Goal: Transaction & Acquisition: Purchase product/service

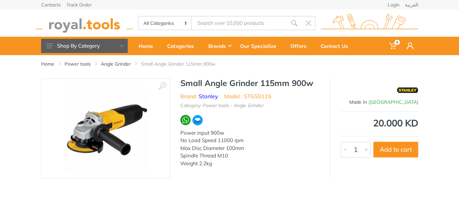
click at [97, 131] on img at bounding box center [106, 129] width 86 height 86
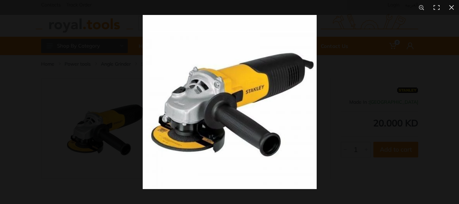
click at [209, 90] on img at bounding box center [230, 102] width 174 height 174
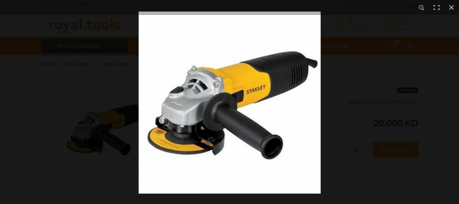
click at [209, 90] on img at bounding box center [230, 103] width 182 height 182
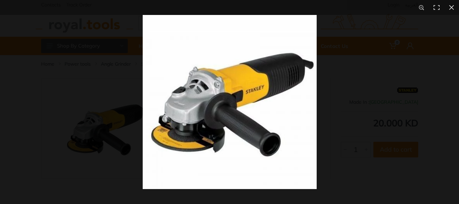
click at [218, 107] on img at bounding box center [230, 102] width 174 height 174
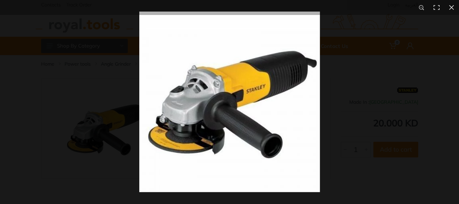
click at [218, 107] on img at bounding box center [229, 102] width 180 height 180
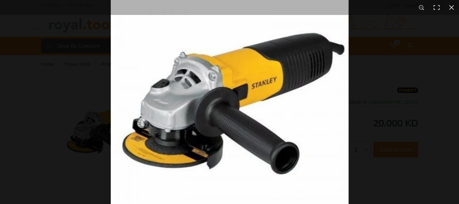
click at [218, 107] on img at bounding box center [230, 100] width 238 height 238
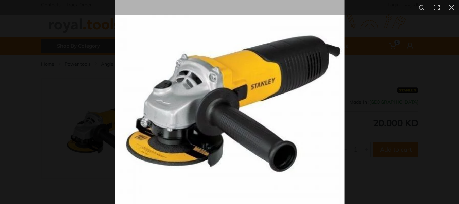
click at [218, 107] on img at bounding box center [229, 99] width 229 height 229
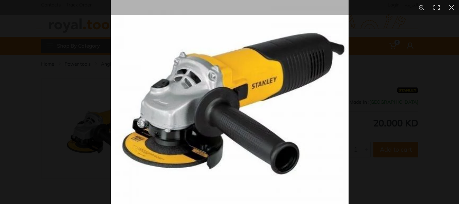
click at [218, 107] on img at bounding box center [230, 100] width 238 height 238
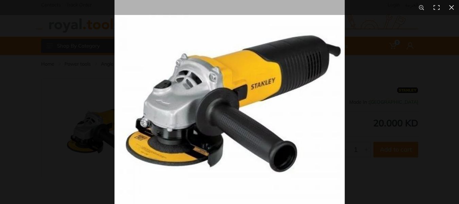
click at [218, 107] on img at bounding box center [229, 100] width 230 height 230
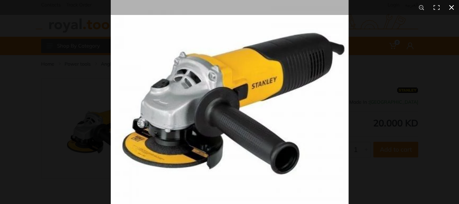
click at [449, 10] on button at bounding box center [451, 7] width 15 height 15
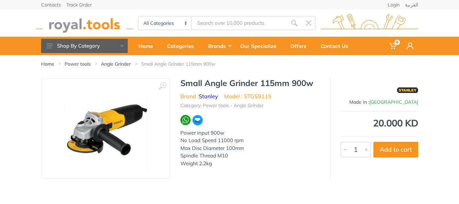
click at [112, 126] on img at bounding box center [106, 129] width 86 height 86
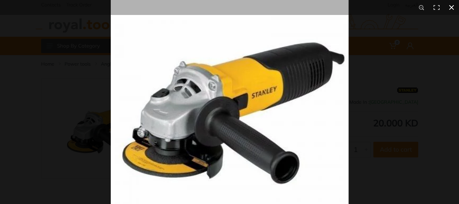
click at [454, 8] on button at bounding box center [451, 7] width 15 height 15
